Goal: Transaction & Acquisition: Purchase product/service

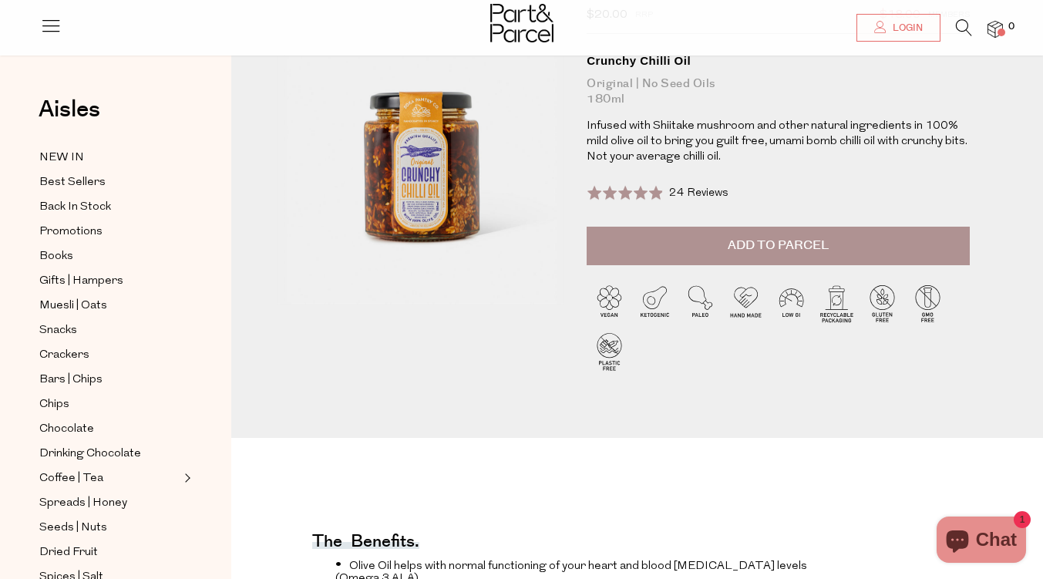
click at [690, 197] on span "24 Reviews" at bounding box center [698, 193] width 59 height 12
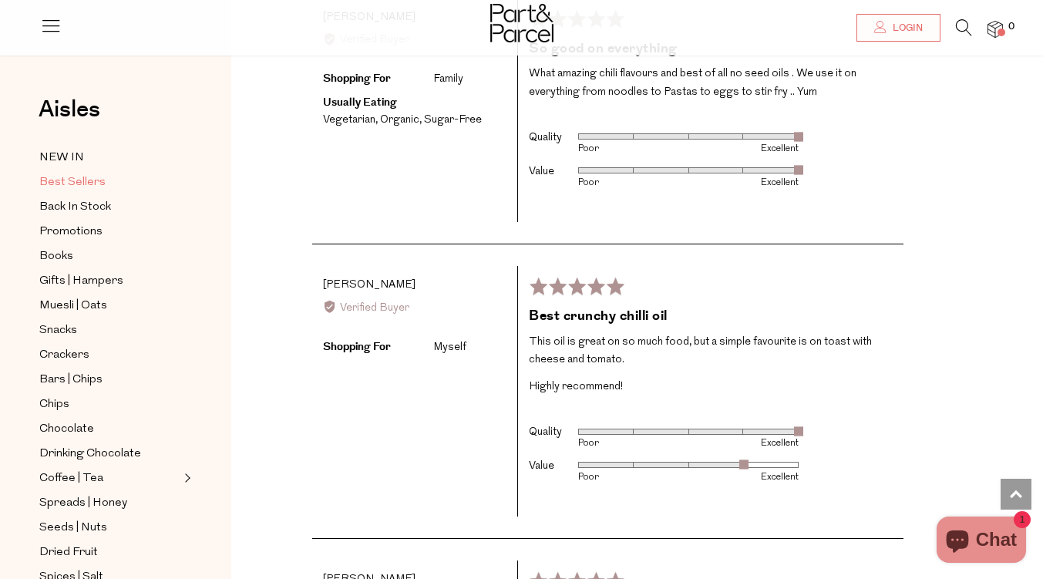
click at [65, 183] on span "Best Sellers" at bounding box center [72, 182] width 66 height 19
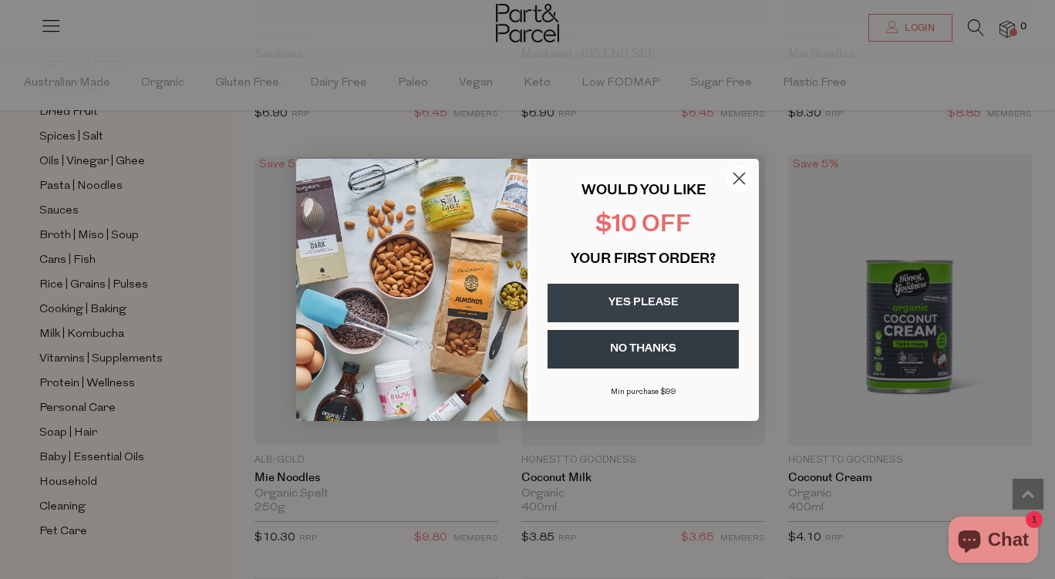
scroll to position [493, 0]
click at [734, 178] on circle "Close dialog" at bounding box center [738, 177] width 25 height 25
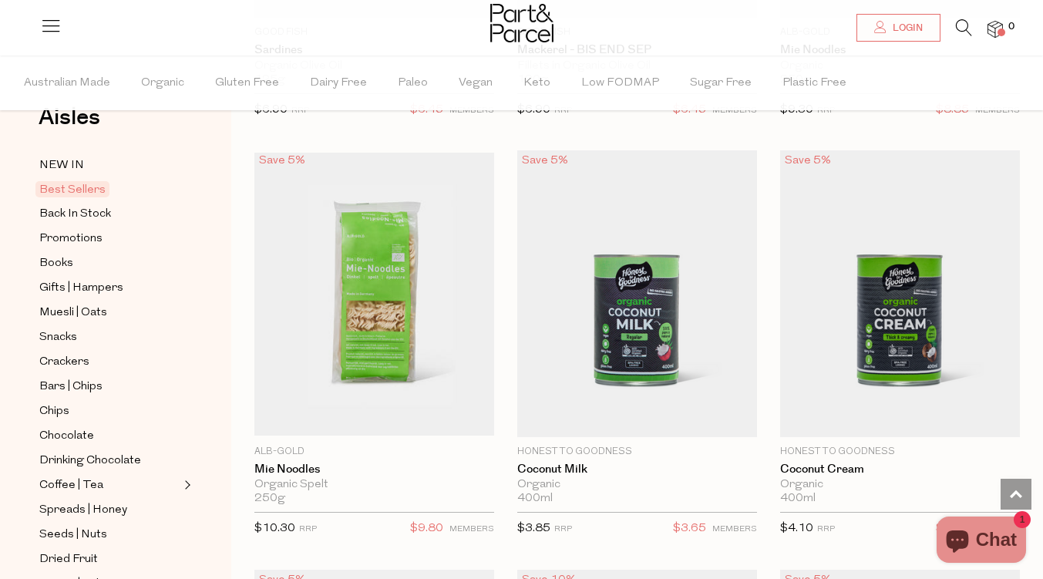
scroll to position [0, 0]
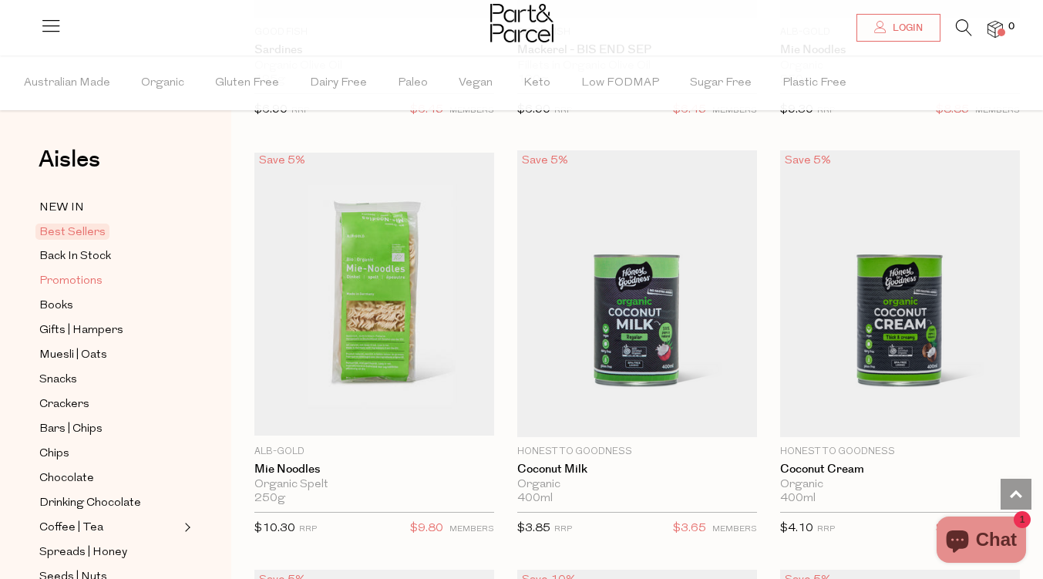
click at [72, 281] on span "Promotions" at bounding box center [70, 281] width 63 height 19
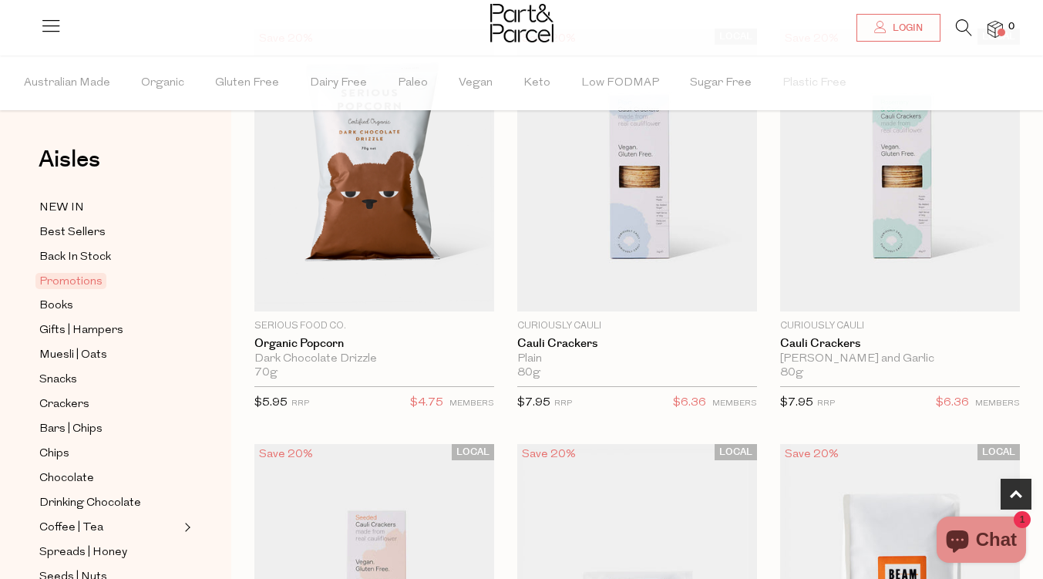
scroll to position [590, 0]
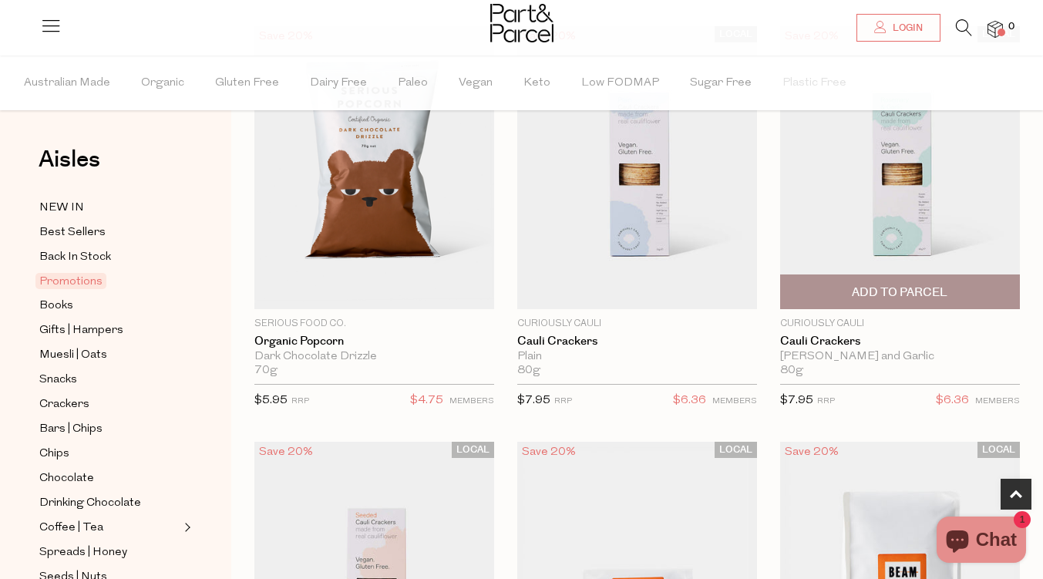
click at [953, 254] on img at bounding box center [900, 167] width 240 height 283
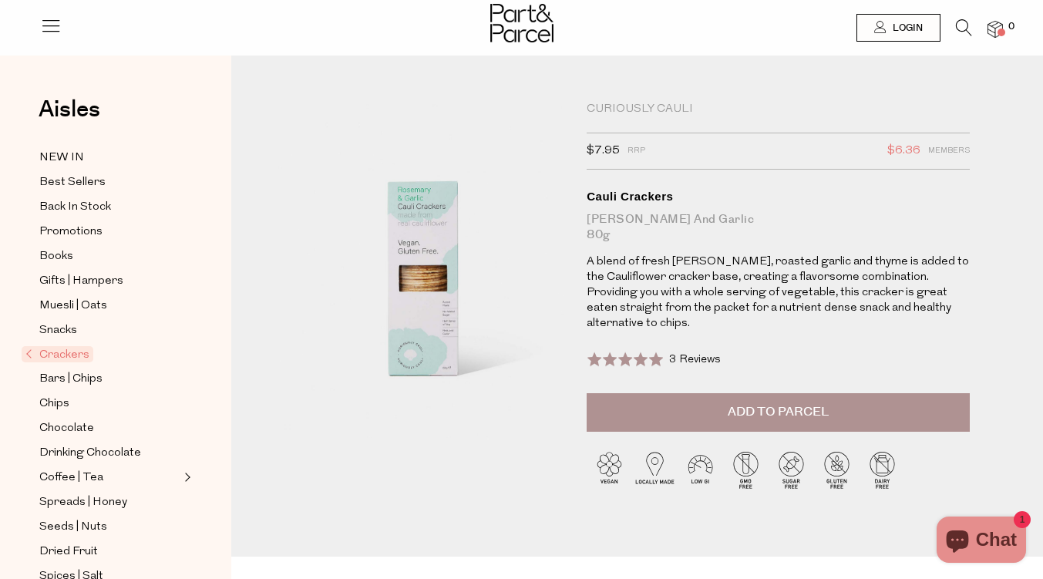
click at [888, 401] on button "Add to Parcel" at bounding box center [778, 412] width 383 height 39
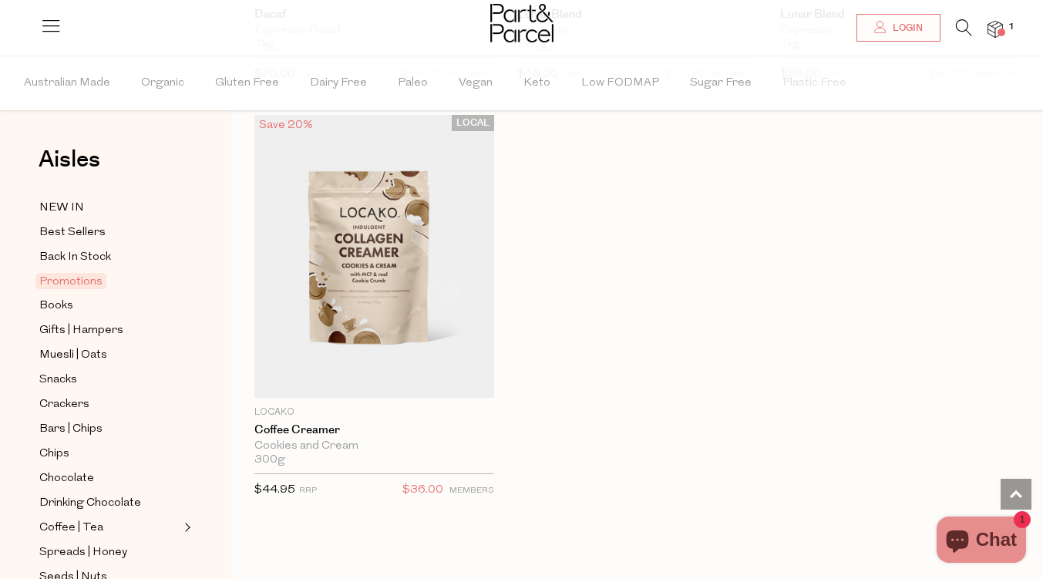
scroll to position [1771, 0]
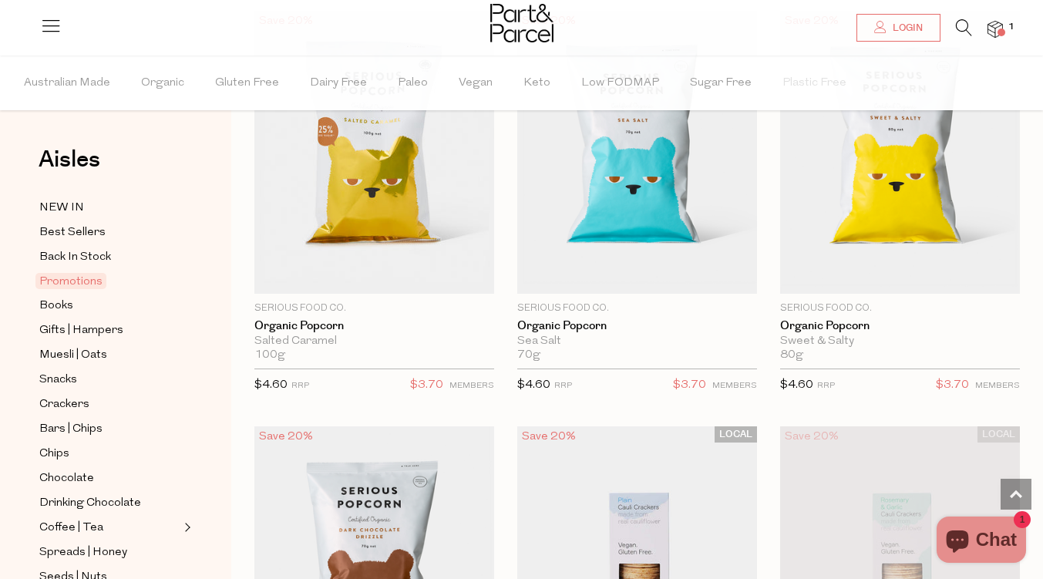
scroll to position [0, 0]
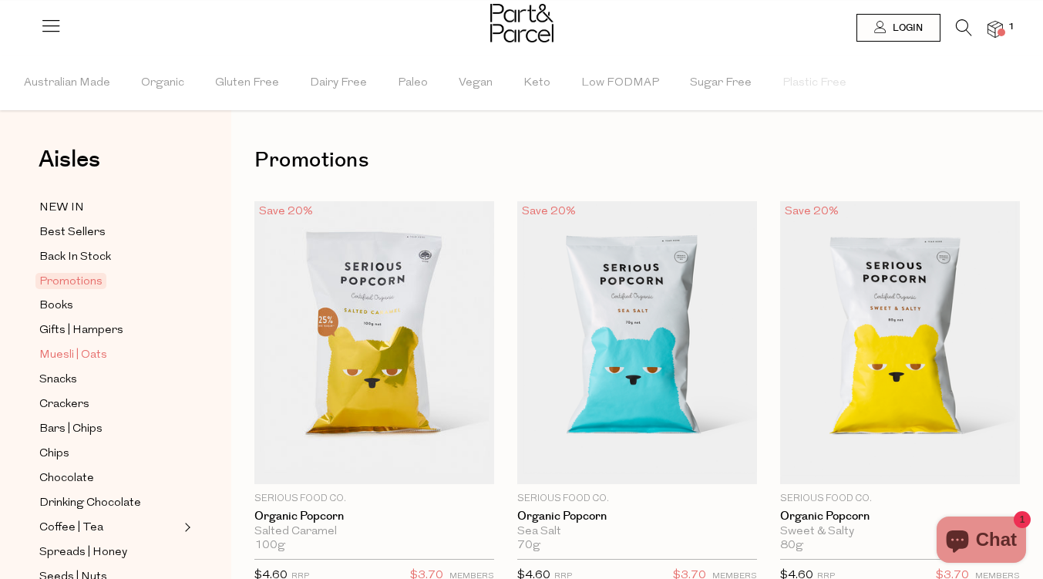
click at [67, 355] on span "Muesli | Oats" at bounding box center [73, 355] width 68 height 19
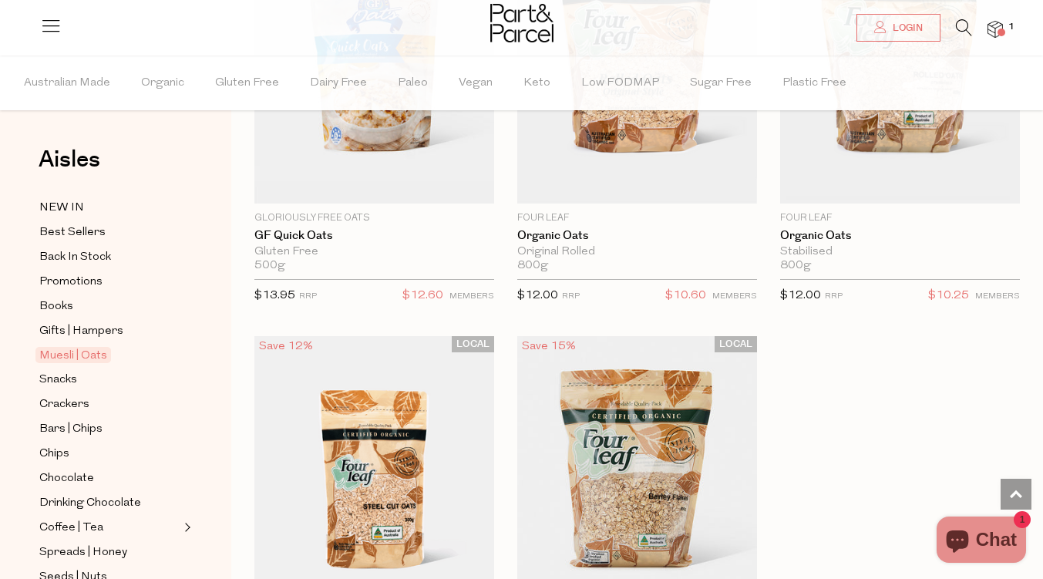
scroll to position [6545, 0]
click at [59, 422] on span "Bars | Chips" at bounding box center [70, 429] width 63 height 19
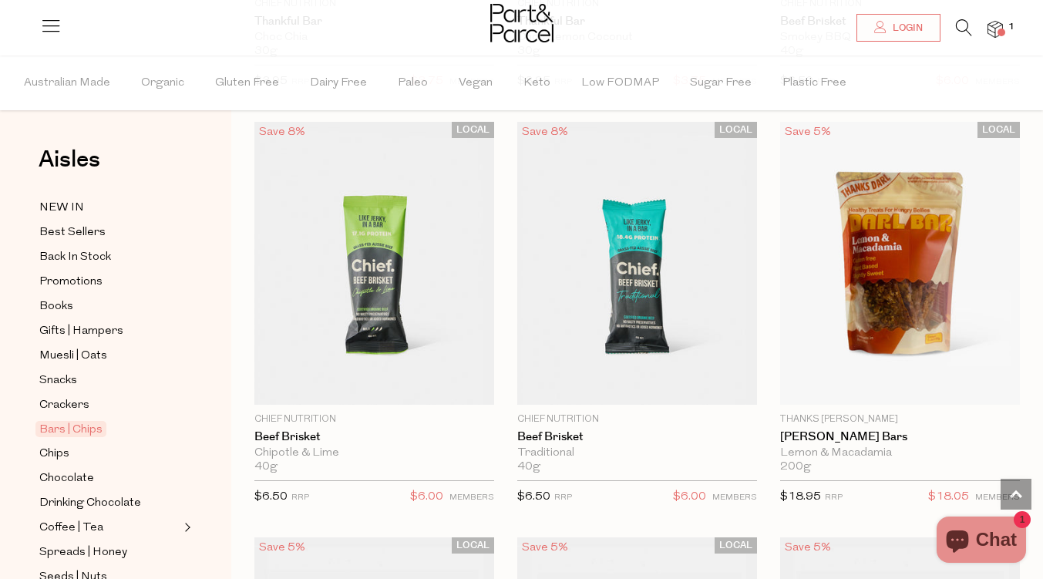
scroll to position [3022, 0]
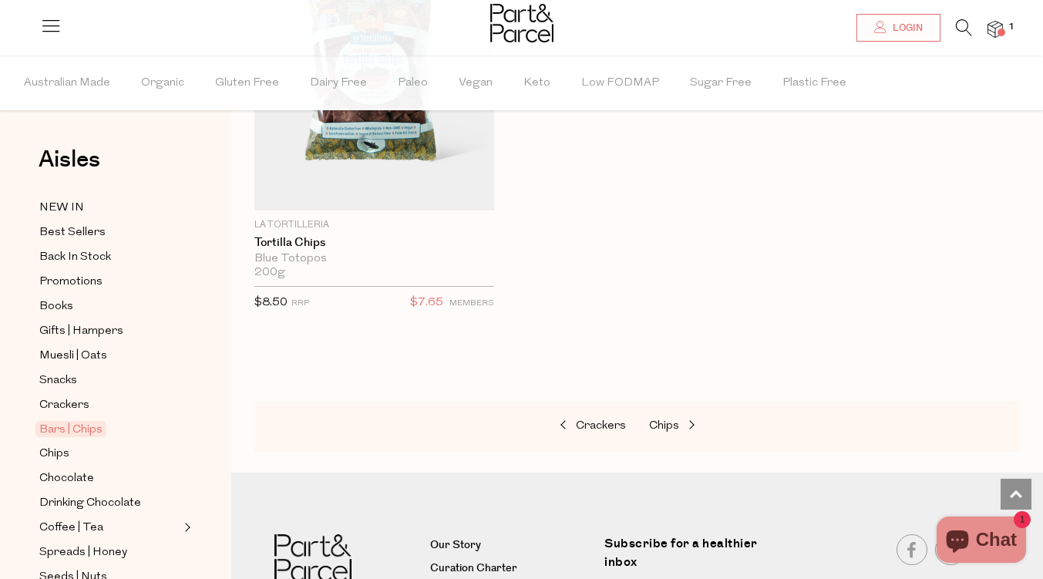
scroll to position [10077, 0]
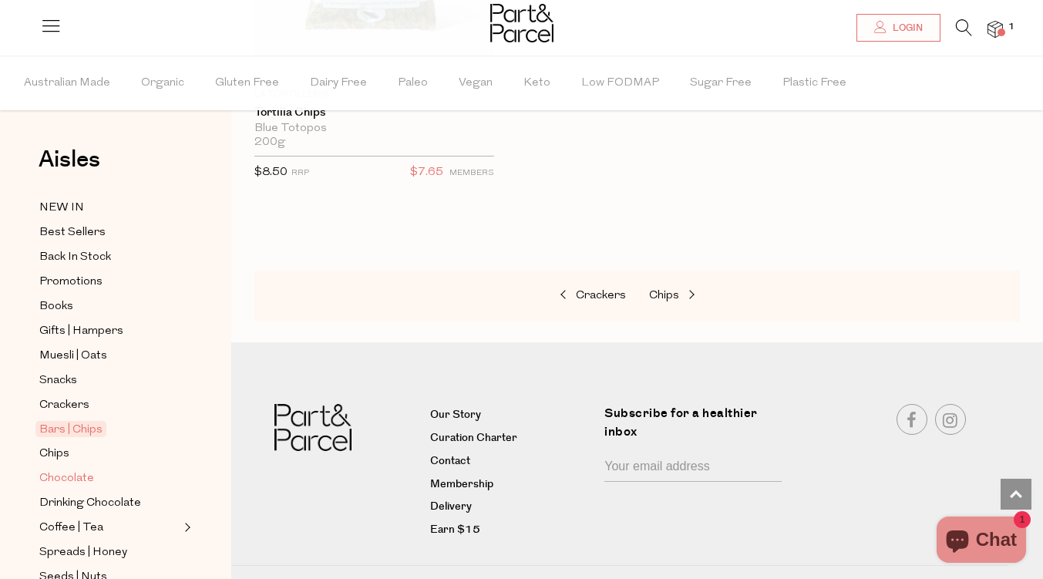
click at [65, 473] on span "Chocolate" at bounding box center [66, 478] width 55 height 19
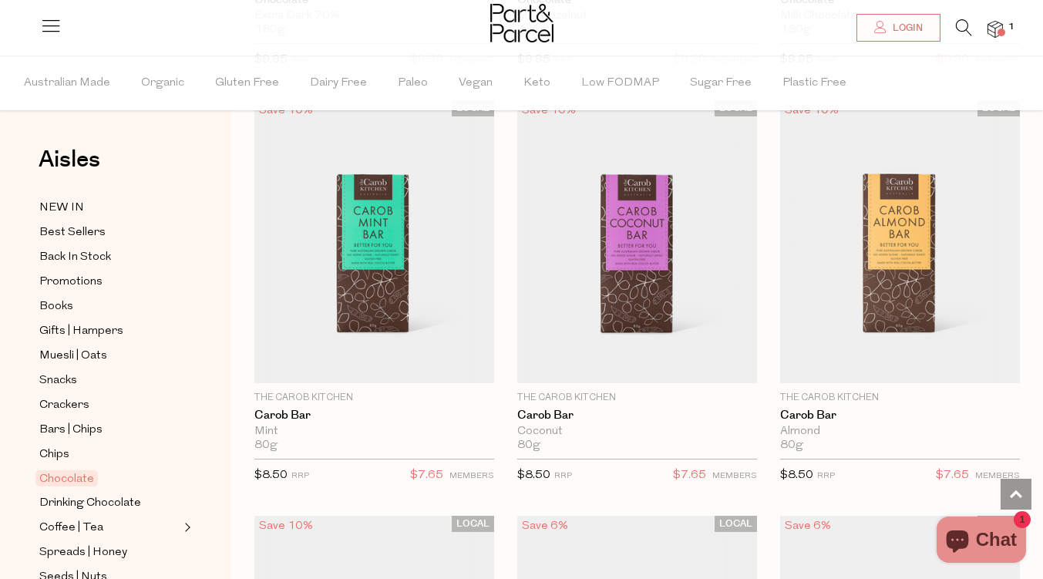
scroll to position [5986, 0]
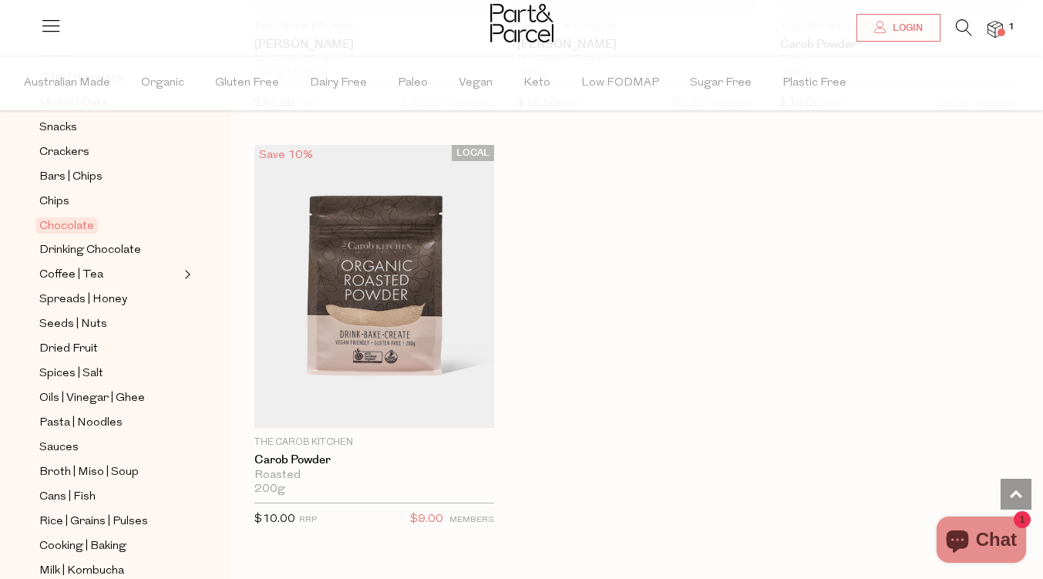
scroll to position [254, 0]
click at [89, 290] on span "Spreads | Honey" at bounding box center [83, 299] width 88 height 19
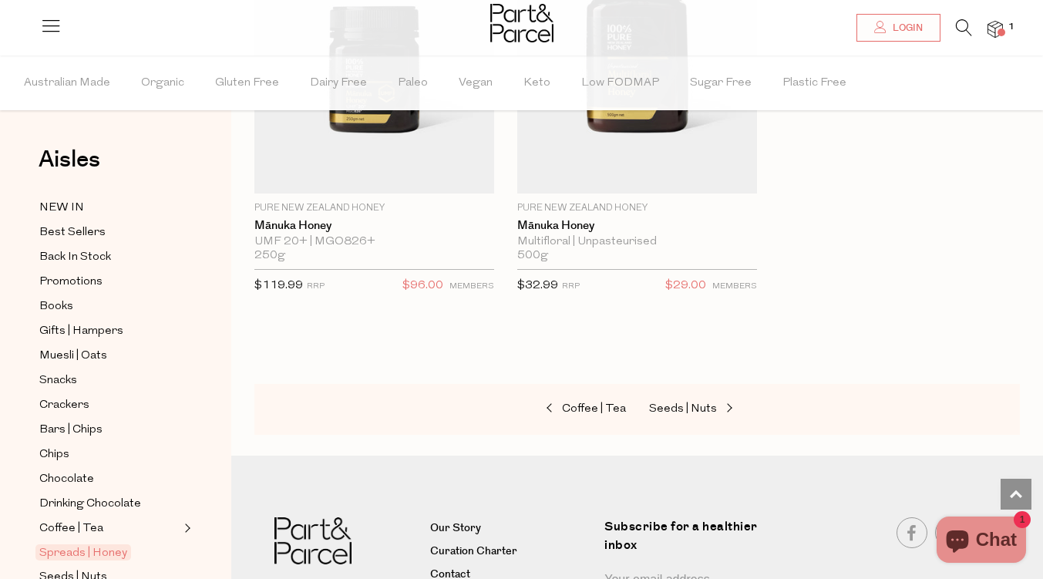
scroll to position [6555, 0]
